Goal: Obtain resource: Obtain resource

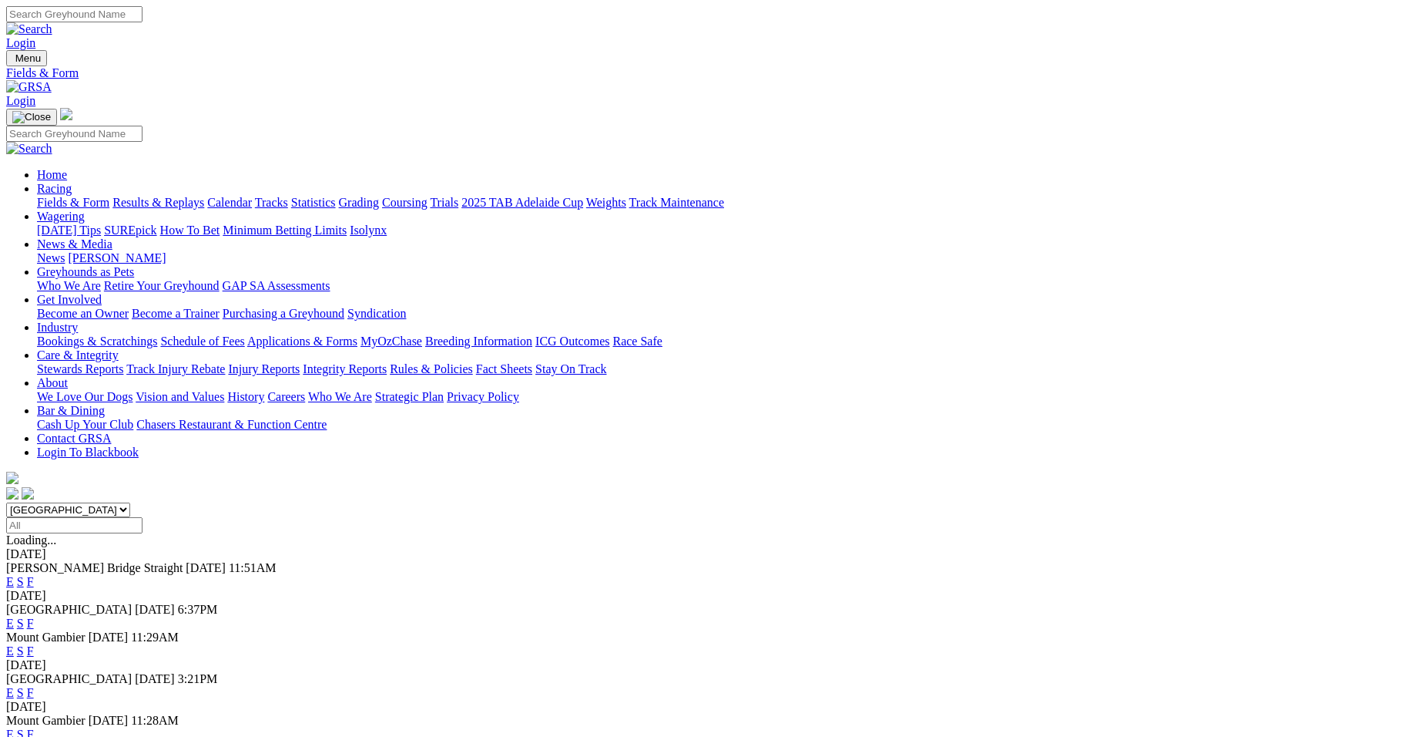
click at [34, 644] on link "F" at bounding box center [30, 650] width 7 height 13
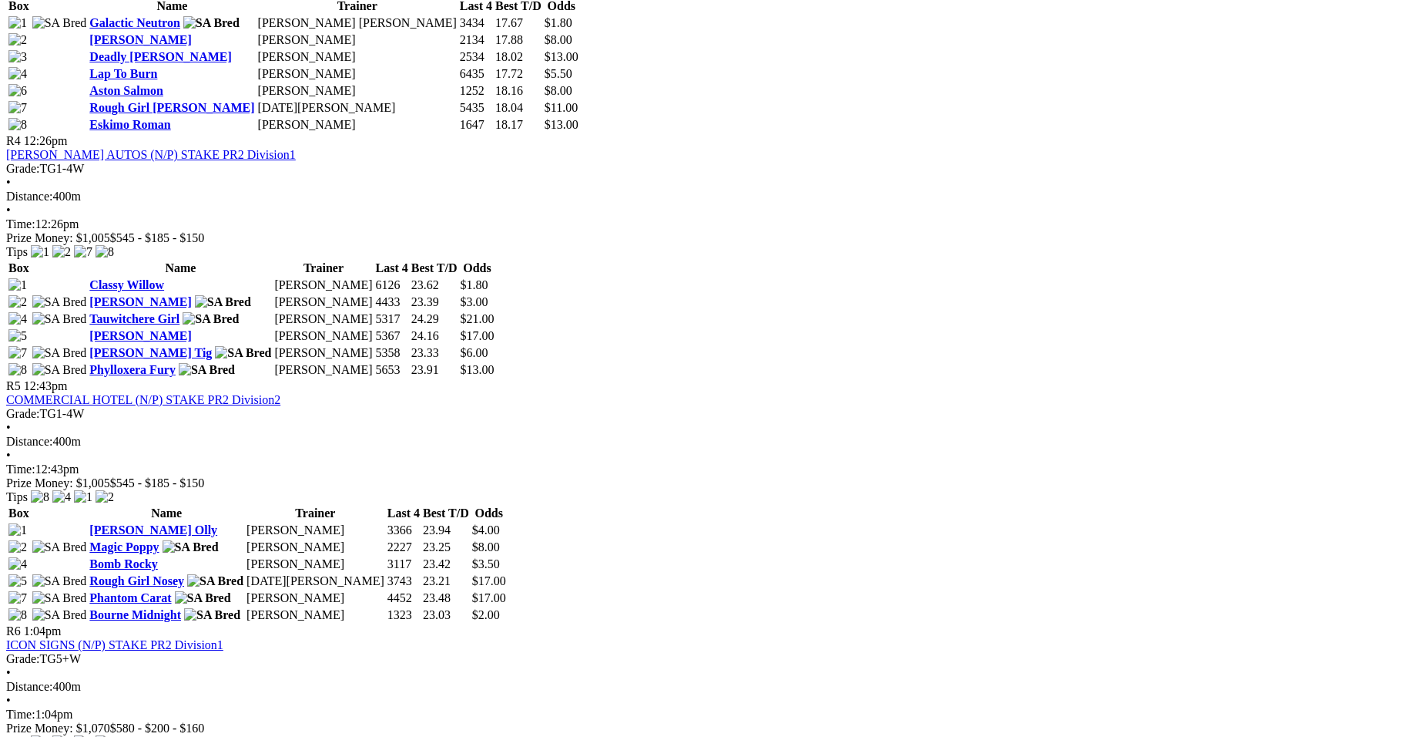
scroll to position [1589, 0]
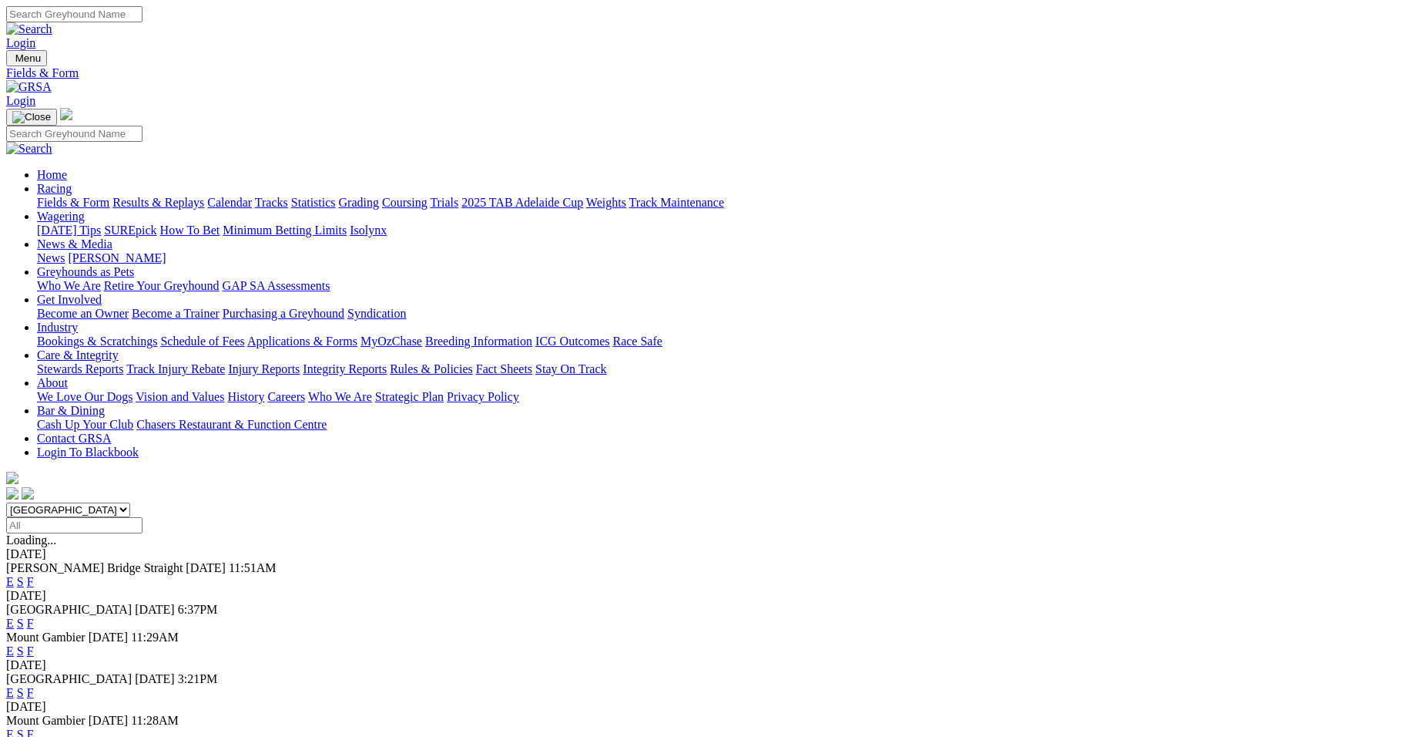
click at [34, 727] on link "F" at bounding box center [30, 733] width 7 height 13
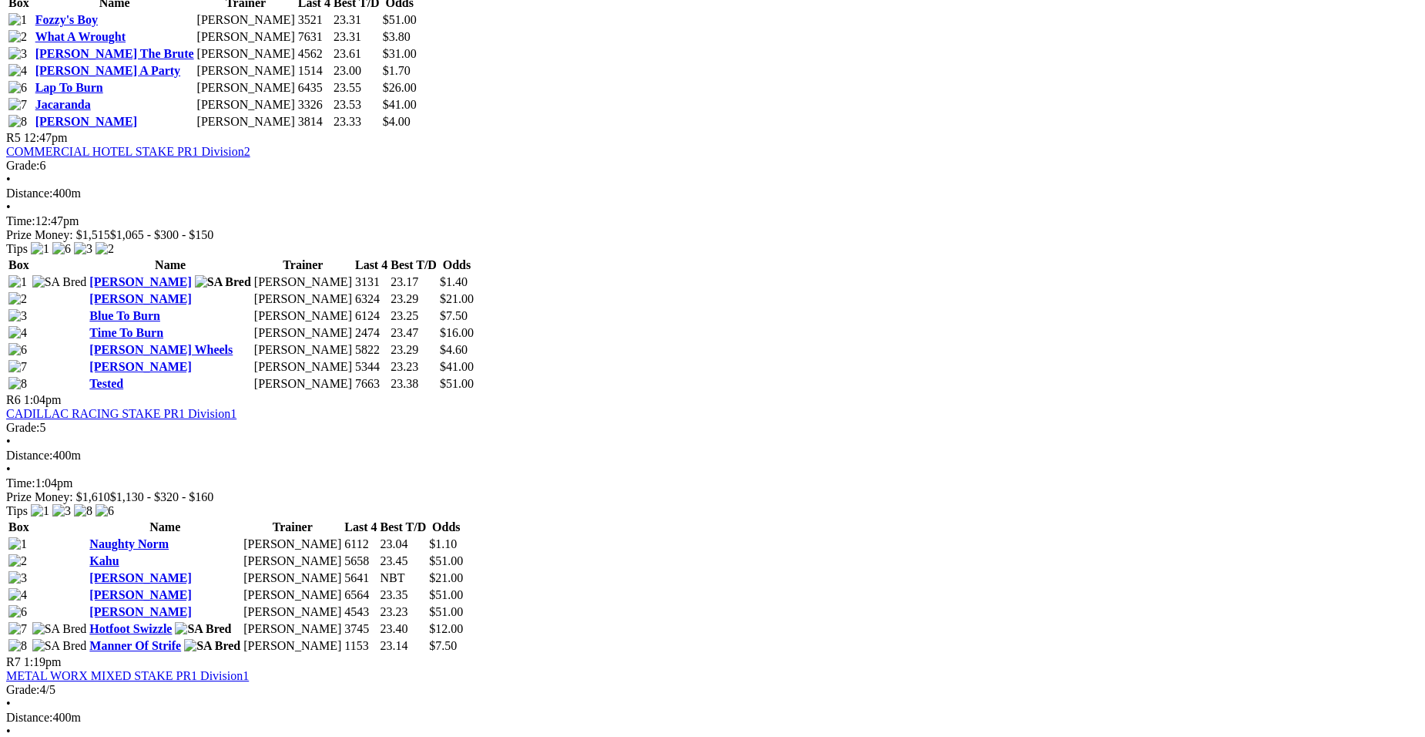
scroll to position [1697, 0]
